Goal: Task Accomplishment & Management: Manage account settings

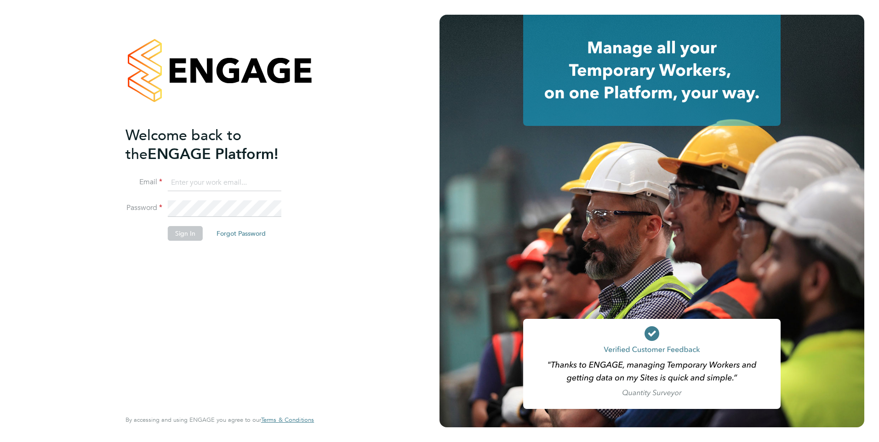
type input "iqbal.hussain@ncclondon.ac.uk"
click at [186, 236] on button "Sign In" at bounding box center [185, 233] width 35 height 15
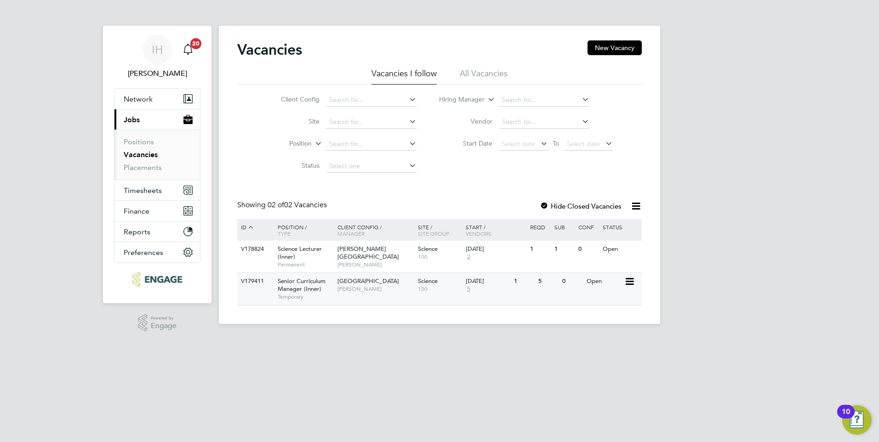
click at [305, 283] on span "Senior Curriculum Manager (Inner)" at bounding box center [302, 285] width 48 height 16
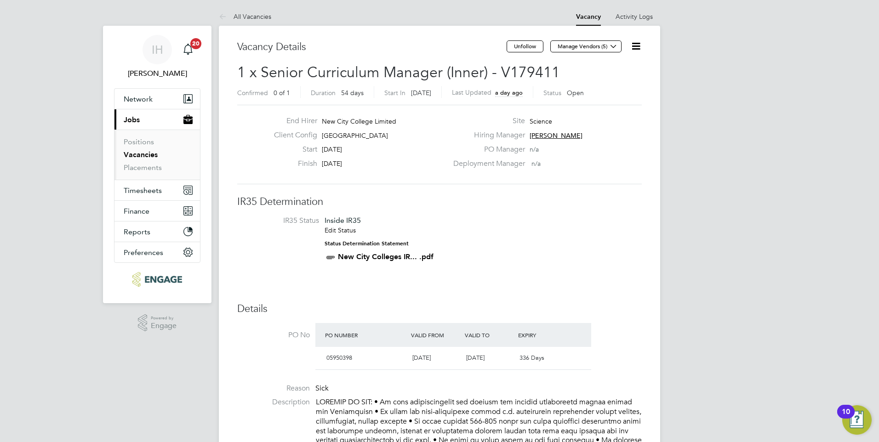
click at [141, 154] on link "Vacancies" at bounding box center [141, 154] width 34 height 9
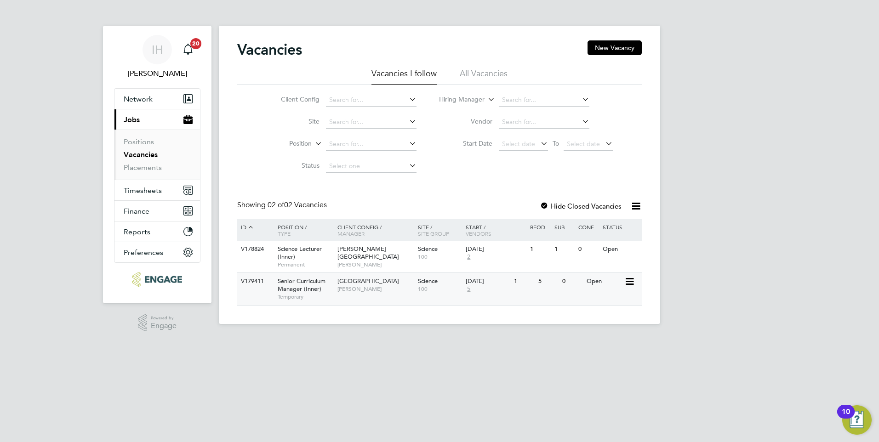
click at [633, 281] on icon at bounding box center [628, 281] width 9 height 11
drag, startPoint x: 603, startPoint y: 330, endPoint x: 608, endPoint y: 331, distance: 4.8
click at [604, 331] on li "Update Status" at bounding box center [606, 329] width 53 height 13
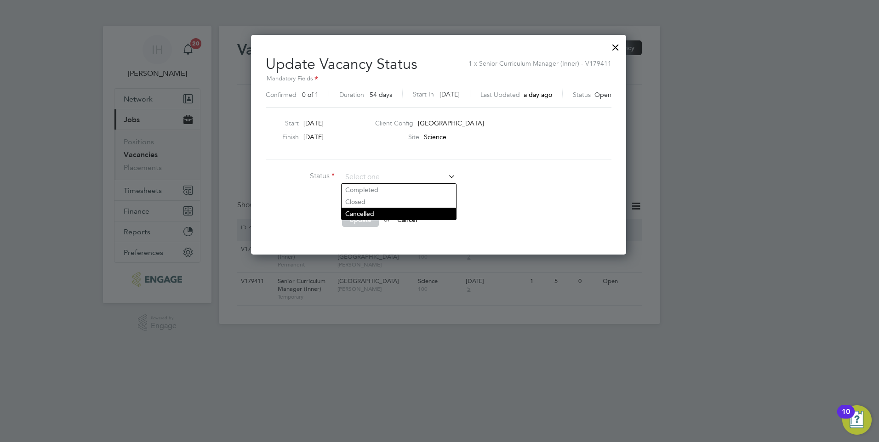
click at [364, 213] on li "Cancelled" at bounding box center [399, 214] width 114 height 12
type input "Cancelled"
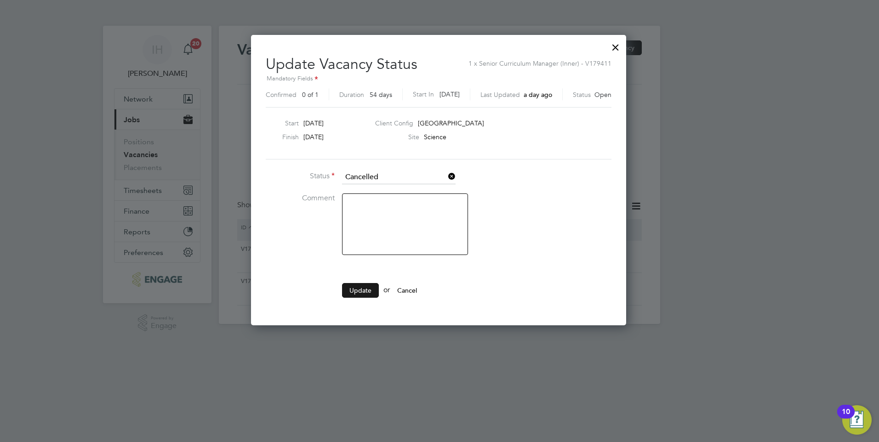
click at [362, 289] on button "Update" at bounding box center [360, 290] width 37 height 15
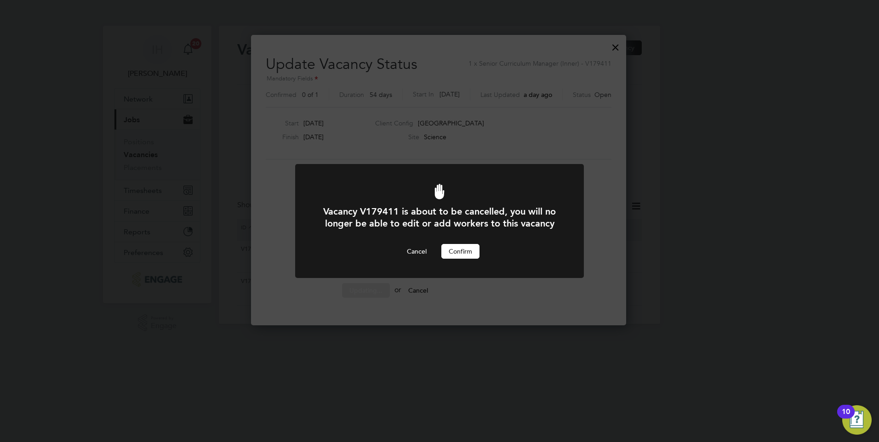
click at [460, 252] on button "Confirm" at bounding box center [460, 251] width 38 height 15
